Goal: Task Accomplishment & Management: Manage account settings

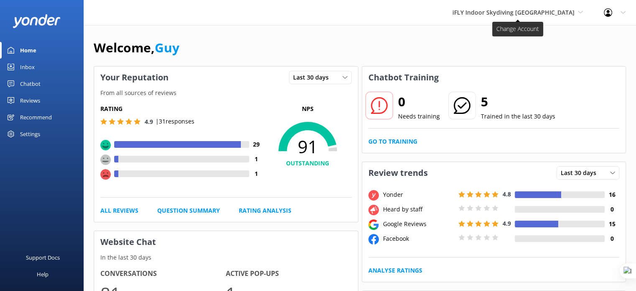
click at [509, 15] on span "iFLY Indoor Skydiving [GEOGRAPHIC_DATA]" at bounding box center [514, 12] width 122 height 8
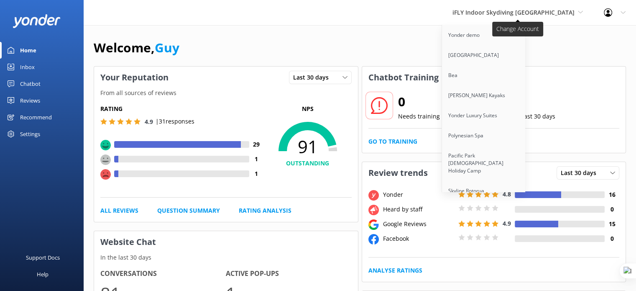
scroll to position [373, 0]
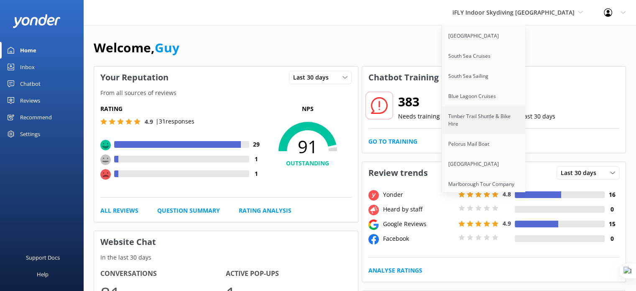
click at [499, 109] on link "Timber Trail Shuttle & Bike Hire" at bounding box center [484, 120] width 84 height 28
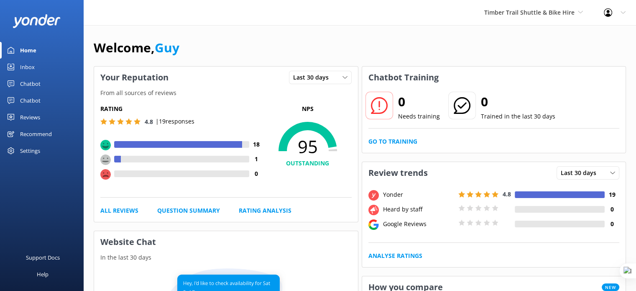
click at [38, 115] on div "Reviews" at bounding box center [30, 117] width 20 height 17
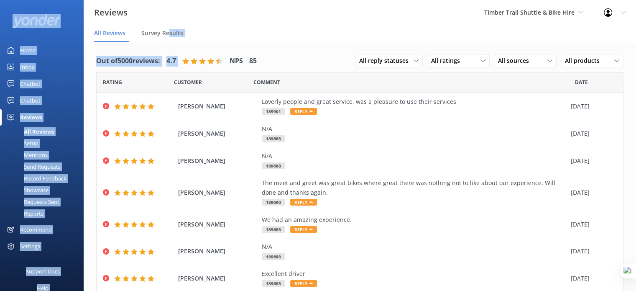
drag, startPoint x: 170, startPoint y: 33, endPoint x: 197, endPoint y: 52, distance: 33.1
click at [197, 52] on div "Reviews Timber Trail Shuttle & Bike Hire Yonder demo Musket Cove Island Resort …" at bounding box center [318, 166] width 636 height 249
click at [35, 144] on div "Setup" at bounding box center [21, 143] width 33 height 12
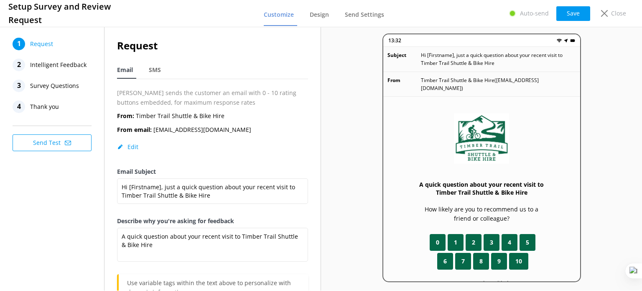
click at [36, 103] on span "Thank you" at bounding box center [44, 106] width 29 height 13
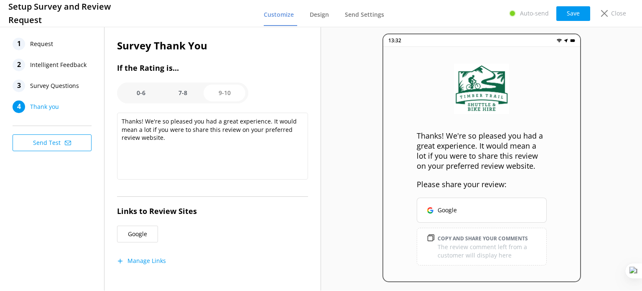
click at [148, 262] on button "Manage Links" at bounding box center [141, 260] width 49 height 8
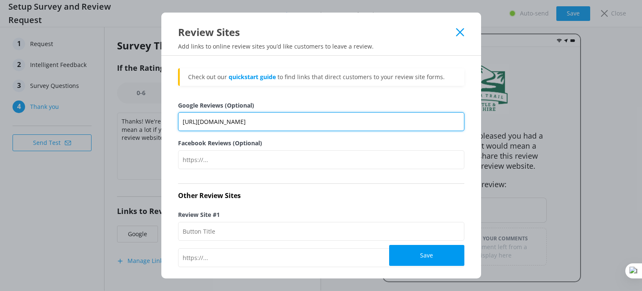
click at [286, 118] on input "https://www.google.com/search?ei=9nI1YIN_-Izj4Q-lsrnwAQ&q=timber+trail+transpor…" at bounding box center [321, 121] width 287 height 19
click at [287, 121] on input "https://www.google.com/search?ei=9nI1YIN_-Izj4Q-lsrnwAQ&q=timber+trail+transpor…" at bounding box center [321, 121] width 287 height 19
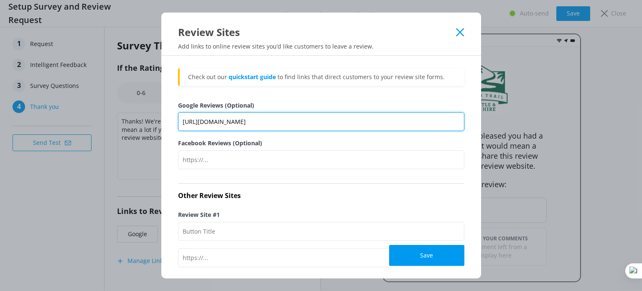
click at [287, 121] on input "https://www.google.com/search?ei=9nI1YIN_-Izj4Q-lsrnwAQ&q=timber+trail+transpor…" at bounding box center [321, 121] width 287 height 19
paste input "sca_esv=4dee6c104a808b1e&si=AMgyJEtREmoPL4P1I5IDCfuA8gybfVI2d5Uj7QMwYCZHKDZ-Ex7…"
type input "https://www.google.com/search?sca_esv=4dee6c104a808b1e&si=AMgyJEtREmoPL4P1I5IDC…"
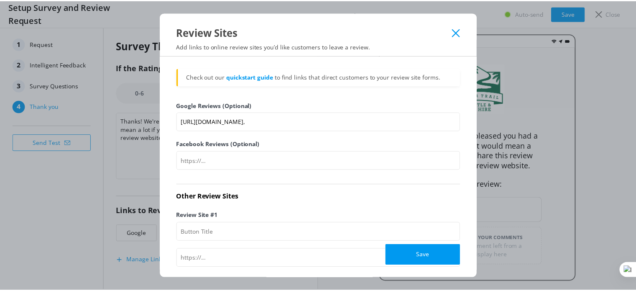
scroll to position [0, 0]
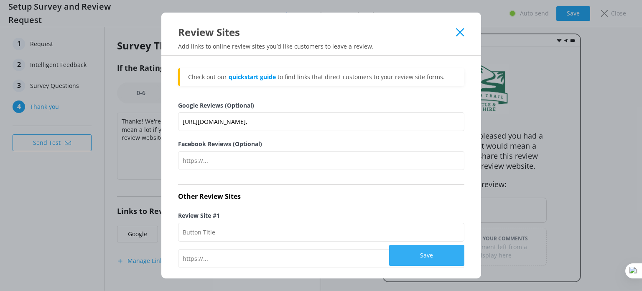
click at [419, 256] on button "Save" at bounding box center [426, 255] width 75 height 21
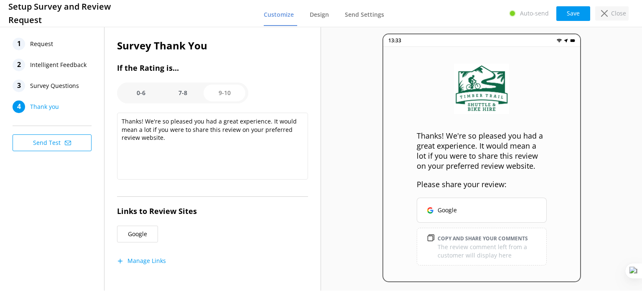
click at [605, 10] on icon at bounding box center [604, 13] width 7 height 7
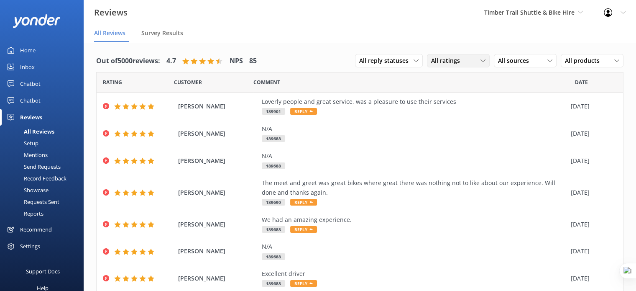
click at [462, 61] on div "All ratings" at bounding box center [458, 60] width 59 height 9
click at [512, 62] on span "All sources" at bounding box center [516, 60] width 36 height 9
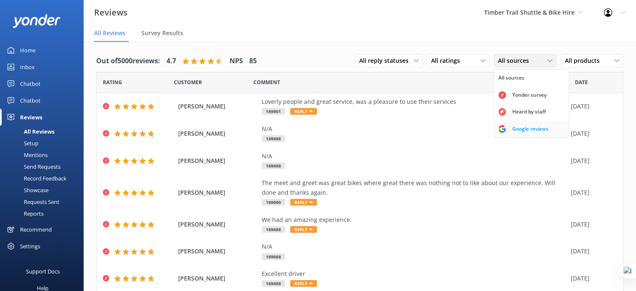
click at [507, 127] on div "Google reviews" at bounding box center [530, 129] width 49 height 8
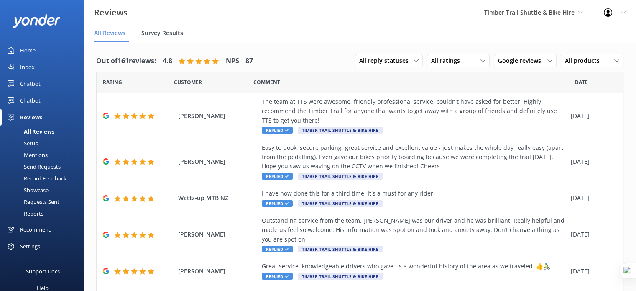
click at [165, 36] on span "Survey Results" at bounding box center [162, 33] width 42 height 8
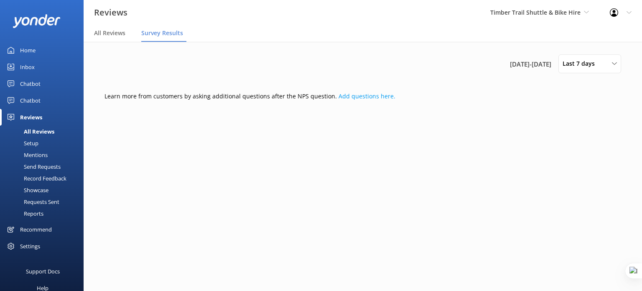
click at [29, 141] on div "Setup" at bounding box center [21, 143] width 33 height 12
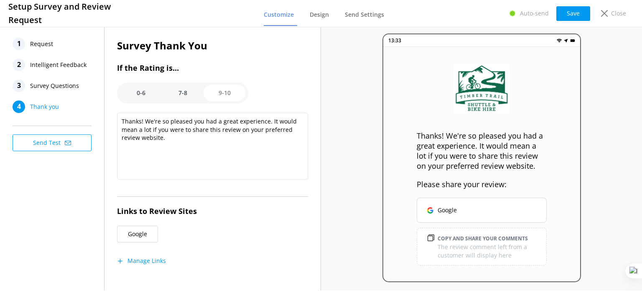
click at [67, 65] on span "Intelligent Feedback" at bounding box center [58, 65] width 56 height 13
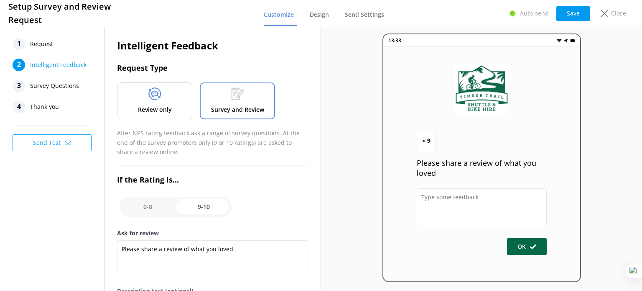
click at [65, 84] on span "Survey Questions" at bounding box center [54, 85] width 49 height 13
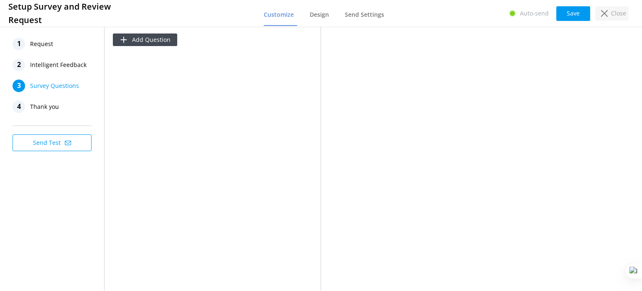
click at [609, 13] on div "Close" at bounding box center [612, 13] width 33 height 14
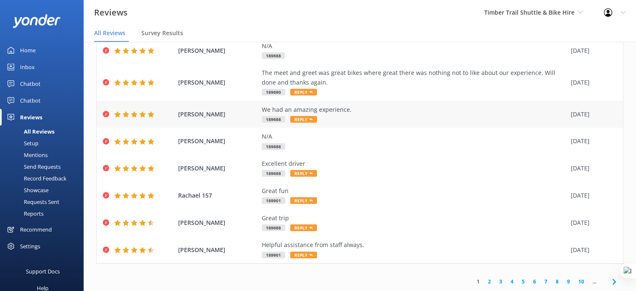
scroll to position [17, 0]
